Goal: Information Seeking & Learning: Learn about a topic

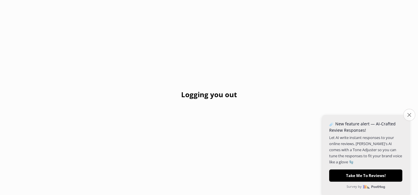
click at [410, 116] on icon "Close survey" at bounding box center [409, 115] width 4 height 4
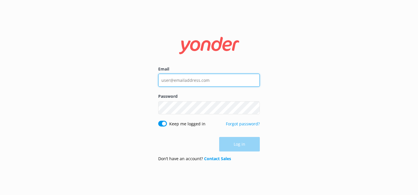
type input "sky@flyapexair.com"
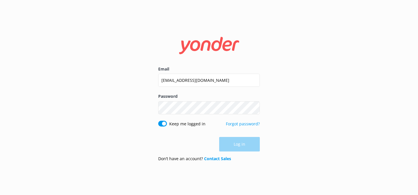
click at [239, 147] on div "Log in" at bounding box center [209, 144] width 102 height 15
click at [239, 147] on button "Log in" at bounding box center [239, 144] width 41 height 15
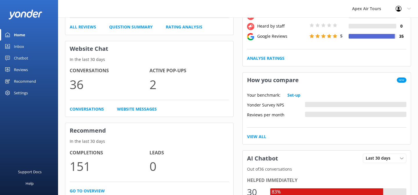
scroll to position [121, 0]
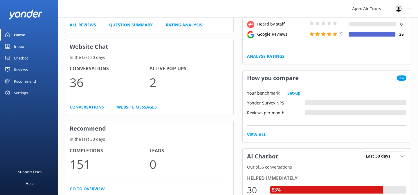
click at [21, 69] on div "Reviews" at bounding box center [21, 70] width 14 height 12
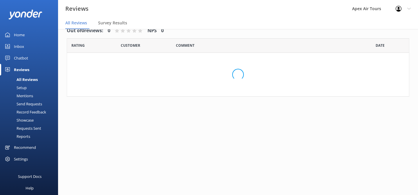
scroll to position [12, 0]
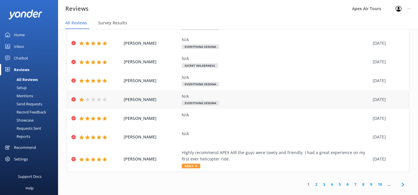
scroll to position [82, 0]
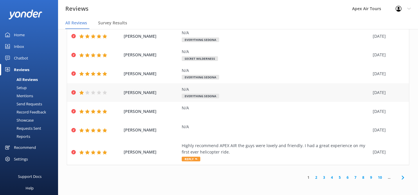
click at [270, 90] on div "N/A" at bounding box center [276, 89] width 188 height 6
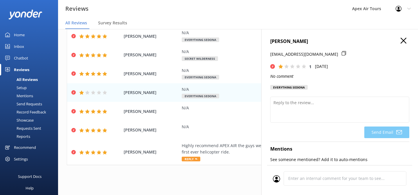
click at [403, 42] on icon at bounding box center [404, 41] width 6 height 6
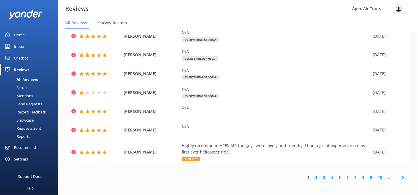
click at [316, 178] on link "2" at bounding box center [316, 178] width 8 height 6
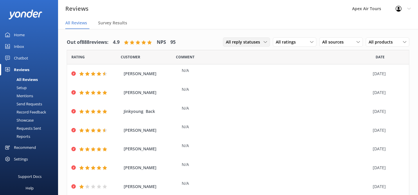
click at [253, 41] on span "All reply statuses" at bounding box center [245, 42] width 38 height 6
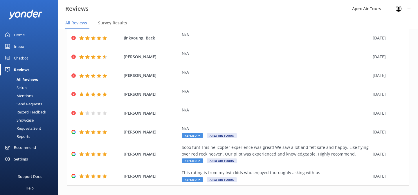
scroll to position [76, 0]
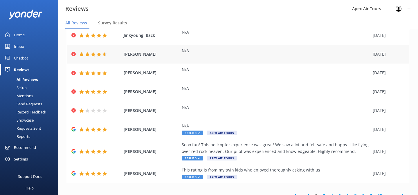
click at [272, 49] on div "N/A" at bounding box center [276, 51] width 188 height 6
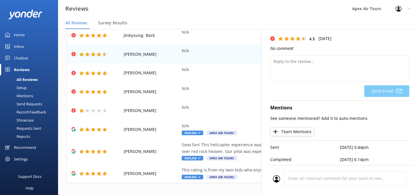
scroll to position [0, 0]
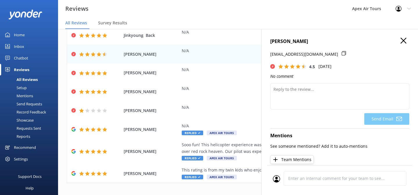
click at [403, 40] on use at bounding box center [404, 41] width 6 height 6
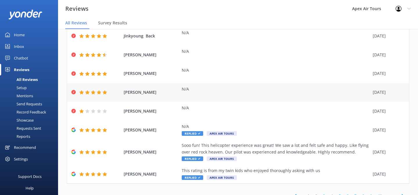
scroll to position [83, 0]
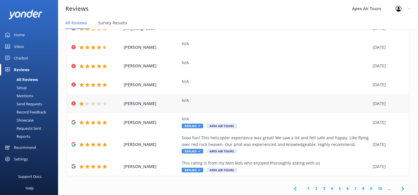
click at [354, 102] on div "N/A" at bounding box center [276, 100] width 188 height 6
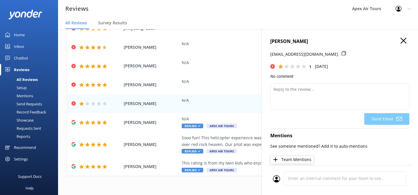
click at [400, 41] on h4 "Susan Scheffrahn" at bounding box center [339, 42] width 139 height 8
click at [403, 39] on icon at bounding box center [404, 41] width 6 height 6
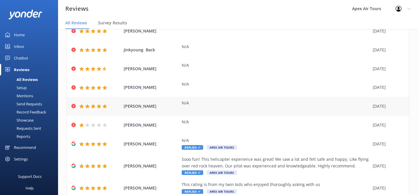
scroll to position [0, 0]
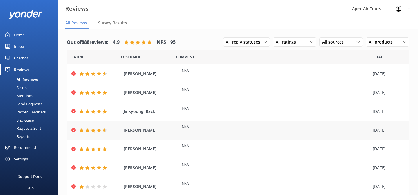
click at [299, 132] on div "N/A" at bounding box center [276, 130] width 188 height 13
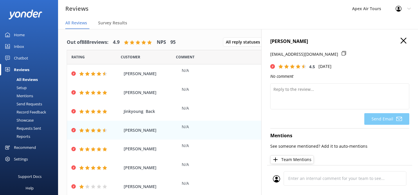
click at [404, 40] on use at bounding box center [404, 41] width 6 height 6
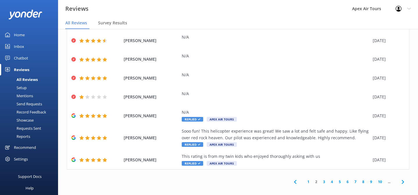
scroll to position [9, 0]
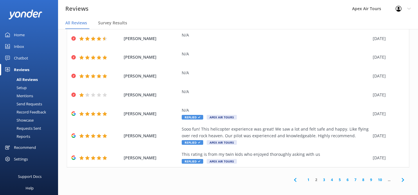
click at [309, 180] on link "1" at bounding box center [309, 180] width 8 height 6
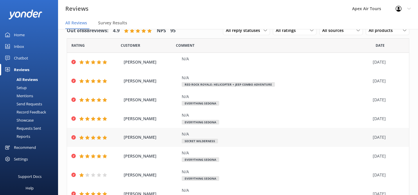
drag, startPoint x: 299, startPoint y: 107, endPoint x: 309, endPoint y: 130, distance: 25.9
click at [308, 129] on div "Rating Customer Comment Date Vesna Bidzan N/A 19 Aug 2025 James Miller N/A Red …" at bounding box center [238, 142] width 343 height 209
click at [297, 142] on div "N/A Secret Wilderness" at bounding box center [276, 137] width 188 height 13
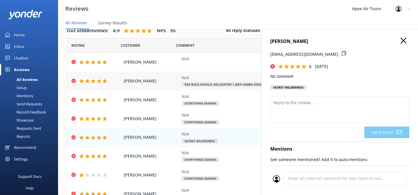
click at [238, 82] on div "N/A Red Rock Royale: Helicopter + Jeep Combo Adventure" at bounding box center [276, 81] width 188 height 13
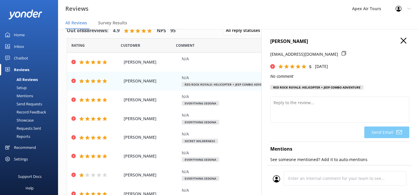
click at [404, 42] on icon at bounding box center [404, 41] width 6 height 6
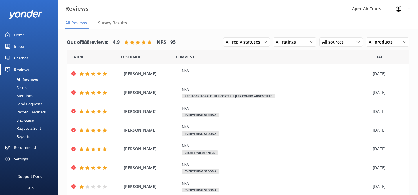
click at [35, 112] on div "Record Feedback" at bounding box center [24, 112] width 43 height 8
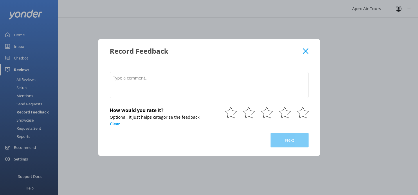
click at [305, 51] on use at bounding box center [306, 51] width 6 height 6
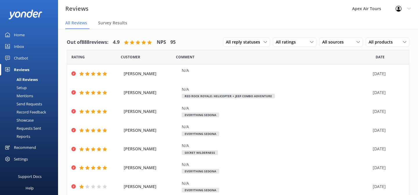
click at [26, 120] on div "Showcase" at bounding box center [18, 120] width 30 height 8
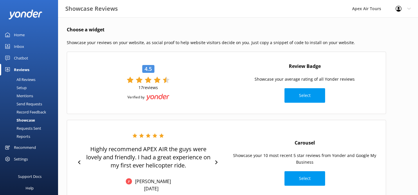
click at [28, 79] on div "All Reviews" at bounding box center [19, 79] width 32 height 8
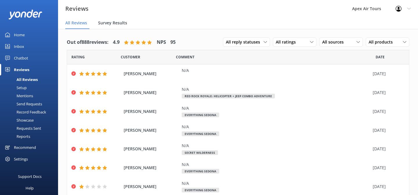
click at [121, 26] on span "Survey Results" at bounding box center [112, 23] width 29 height 6
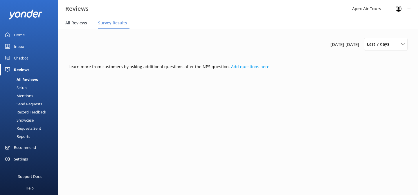
click at [80, 24] on span "All Reviews" at bounding box center [76, 23] width 22 height 6
